Goal: Transaction & Acquisition: Download file/media

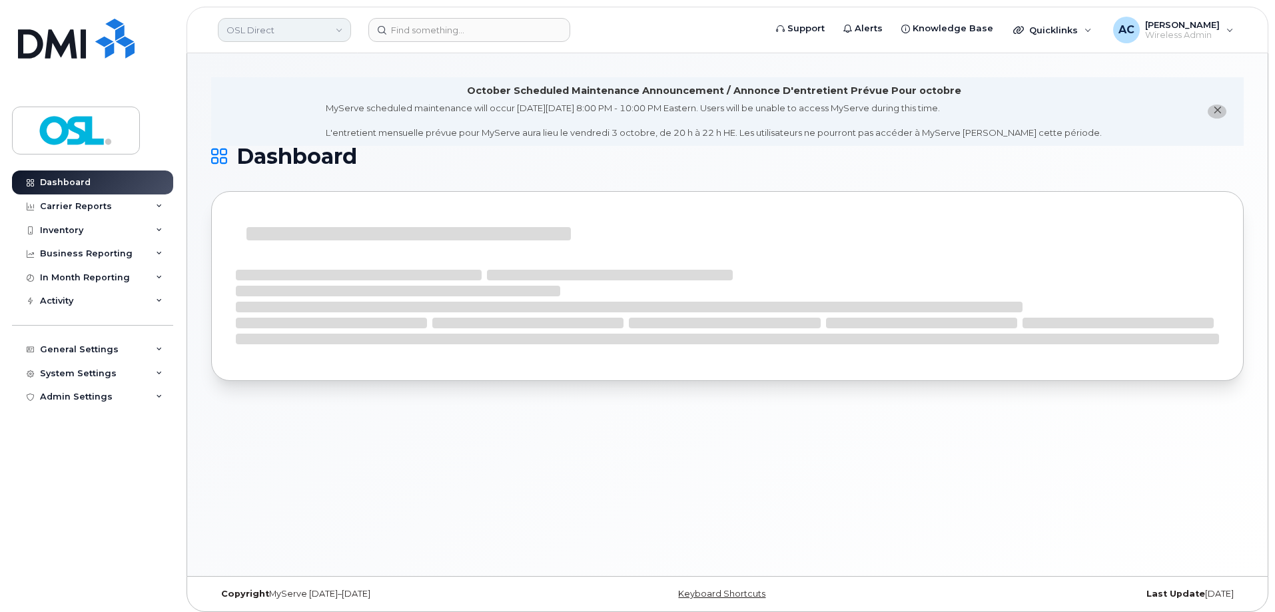
click at [315, 29] on link "OSL Direct" at bounding box center [284, 30] width 133 height 24
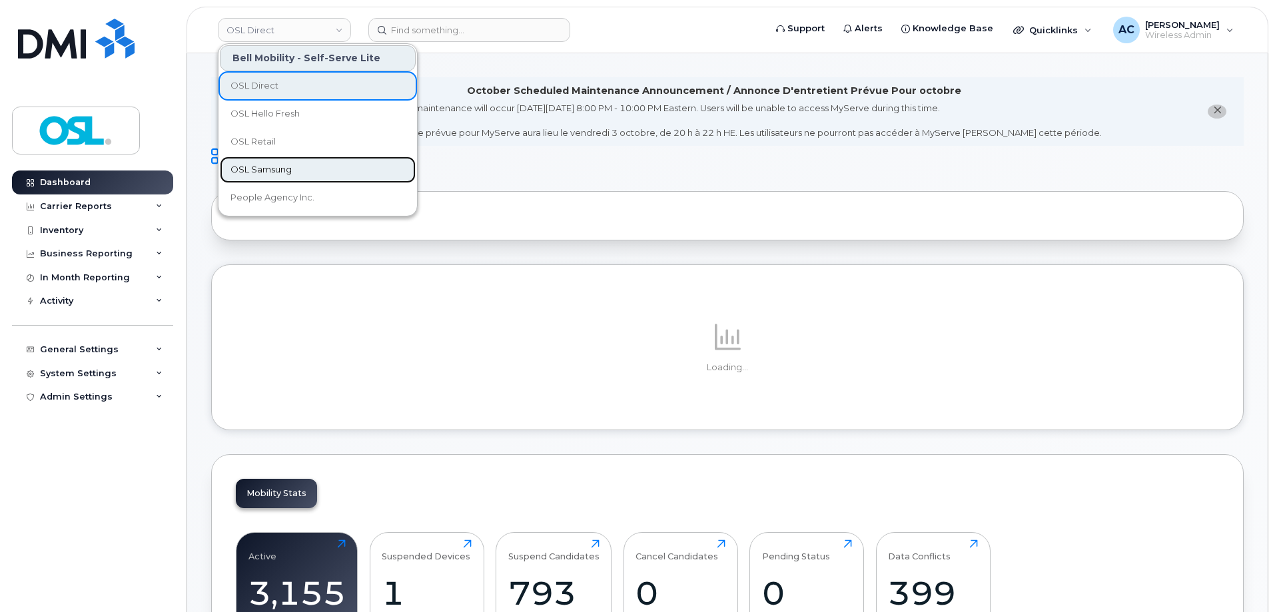
click at [295, 167] on link "OSL Samsung" at bounding box center [318, 170] width 196 height 27
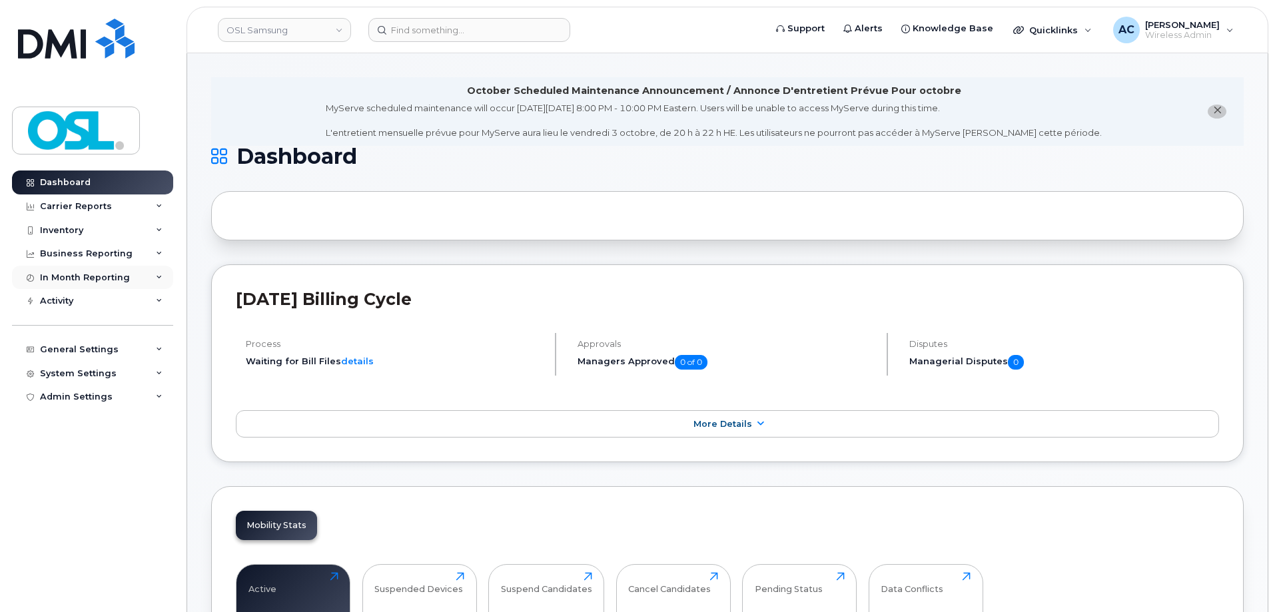
click at [149, 279] on div "In Month Reporting" at bounding box center [92, 278] width 161 height 24
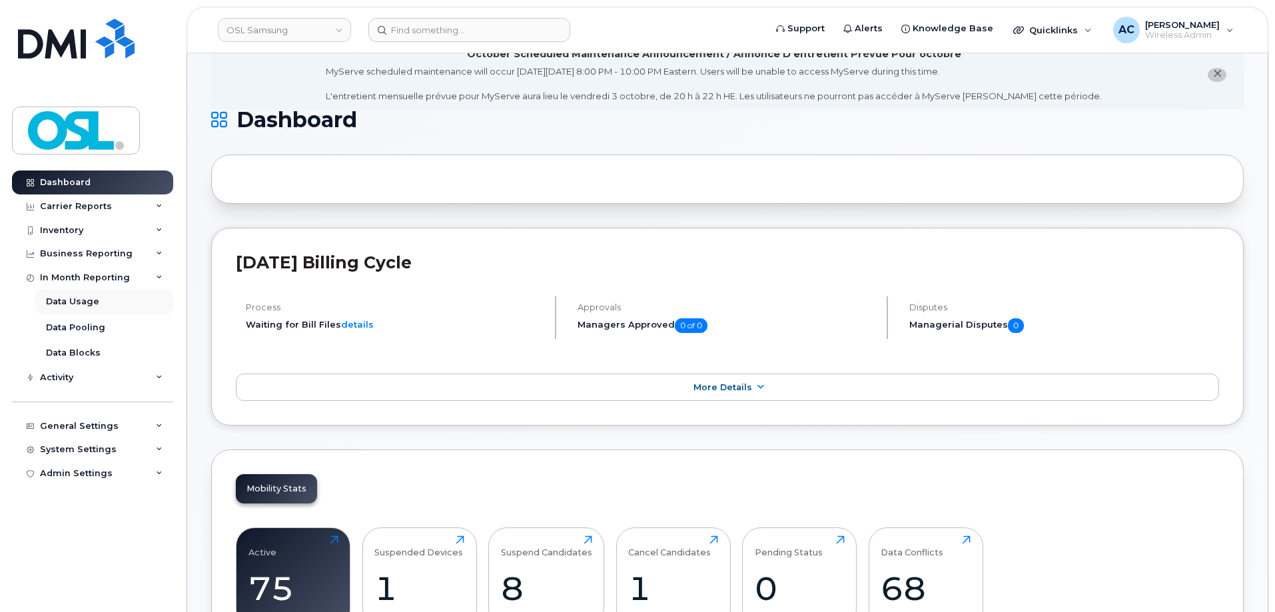
scroll to position [67, 0]
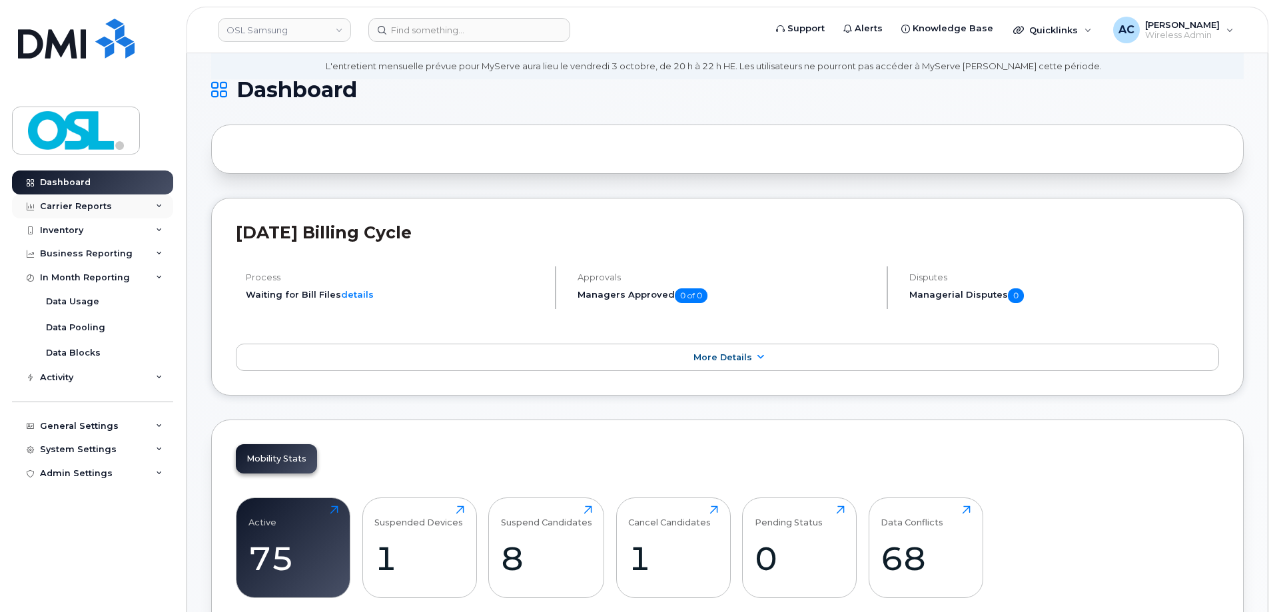
click at [143, 208] on div "Carrier Reports" at bounding box center [92, 207] width 161 height 24
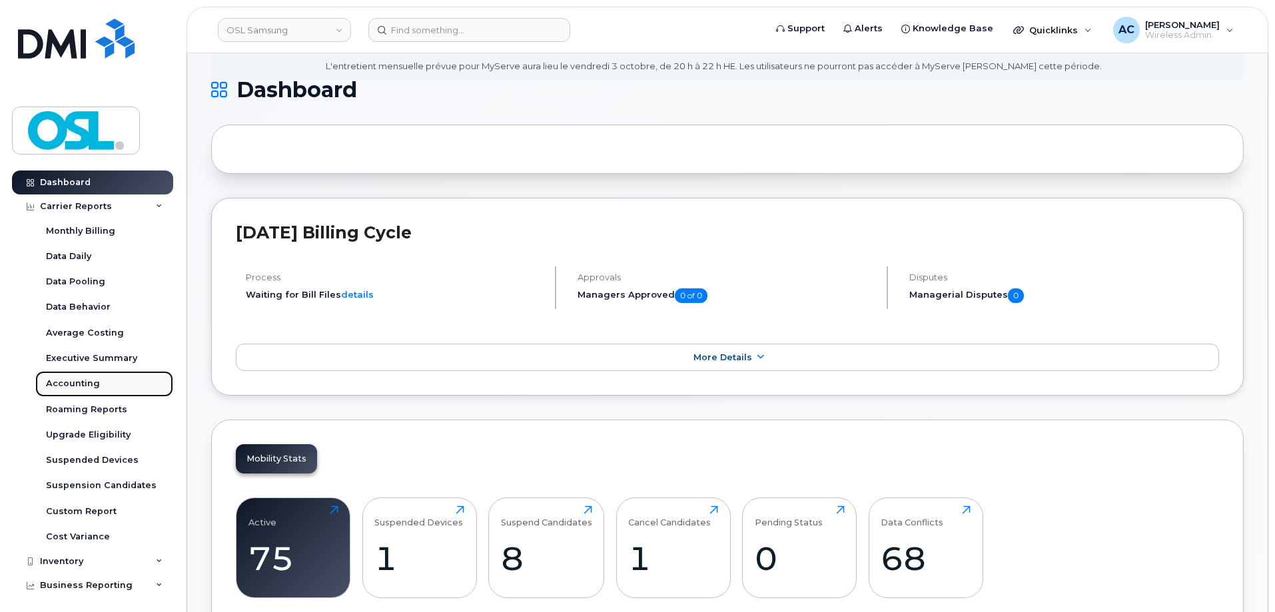
click at [91, 388] on div "Accounting" at bounding box center [73, 384] width 54 height 12
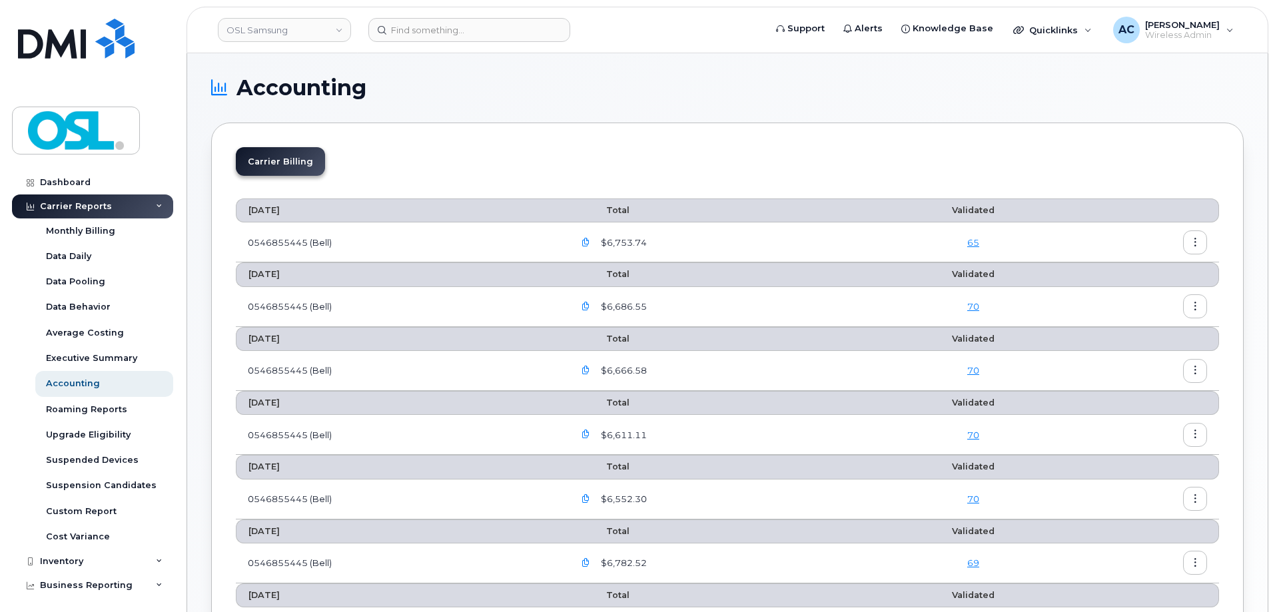
click at [1197, 244] on icon "button" at bounding box center [1195, 242] width 9 height 9
click at [1146, 296] on span "Download" at bounding box center [1134, 296] width 52 height 12
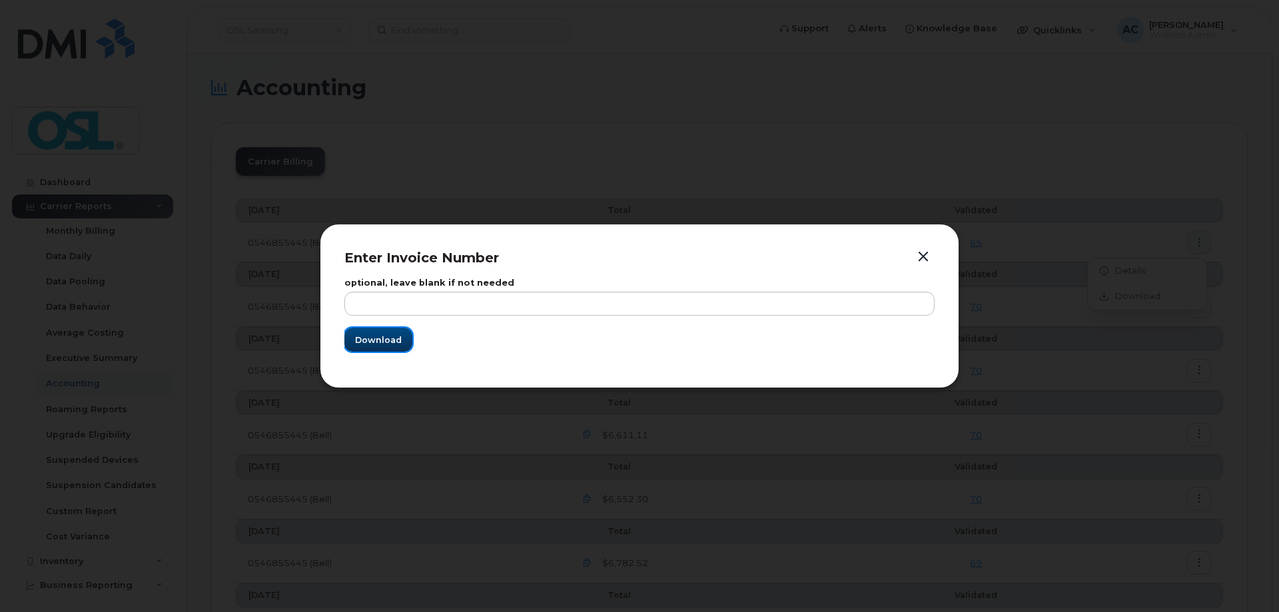
click at [380, 339] on span "Download" at bounding box center [378, 340] width 47 height 13
